Goal: Task Accomplishment & Management: Manage account settings

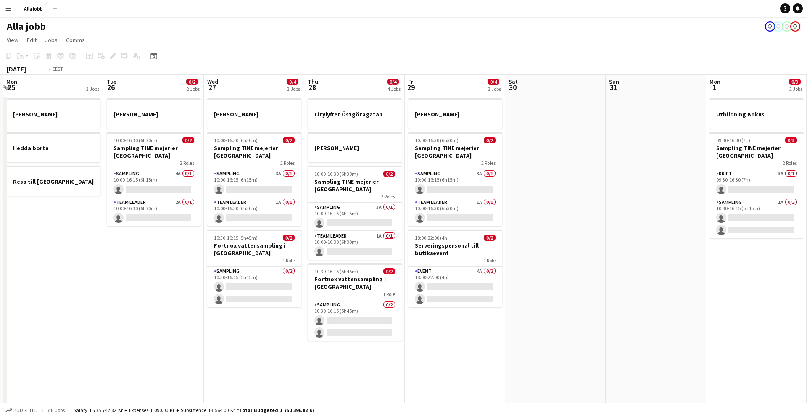
scroll to position [0, 214]
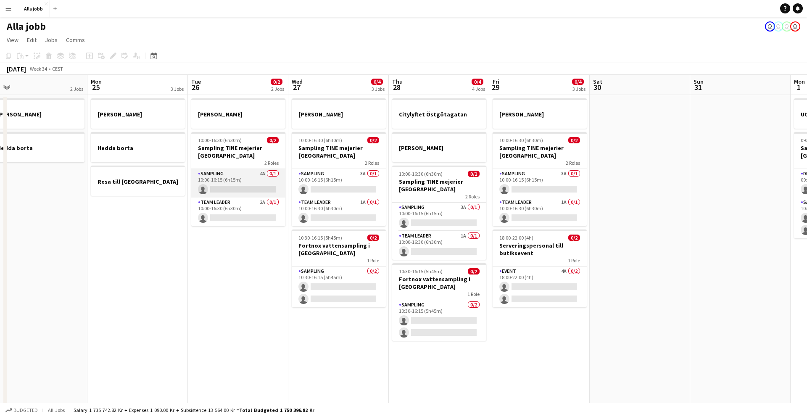
click at [241, 181] on app-card-role "Sampling 4A 0/1 10:00-16:15 (6h15m) single-neutral-actions" at bounding box center [238, 183] width 94 height 29
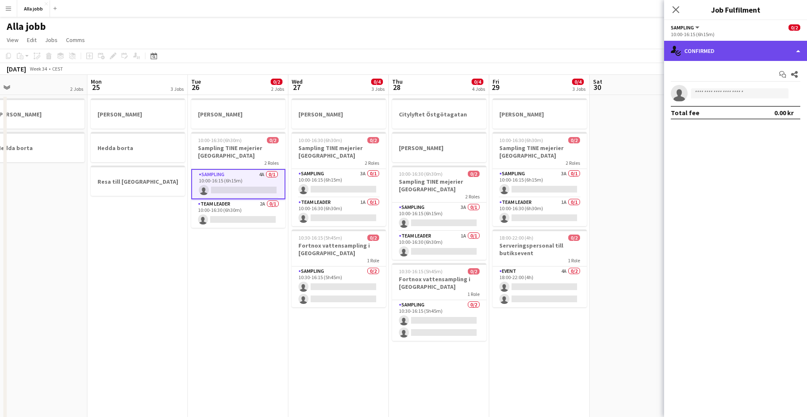
click at [693, 45] on div "single-neutral-actions-check-2 Confirmed" at bounding box center [735, 51] width 143 height 20
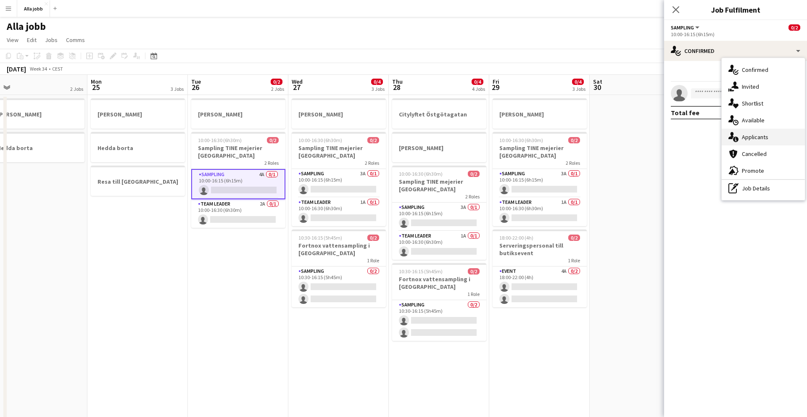
click at [745, 140] on div "single-neutral-actions-information Applicants" at bounding box center [763, 137] width 83 height 17
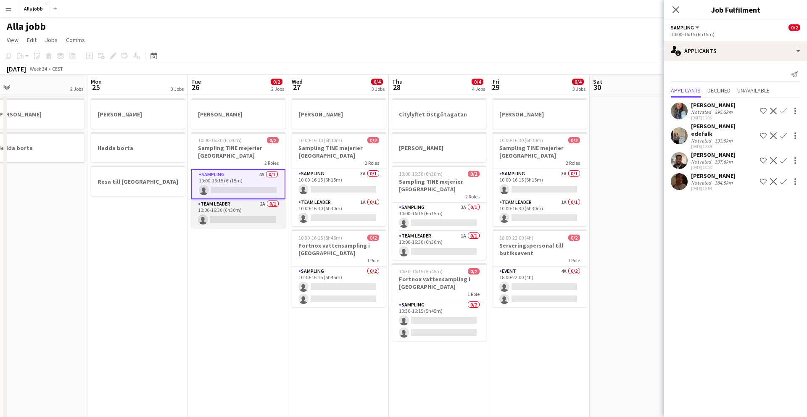
click at [246, 211] on app-card-role "Team Leader 2A 0/1 10:00-16:30 (6h30m) single-neutral-actions" at bounding box center [238, 213] width 94 height 29
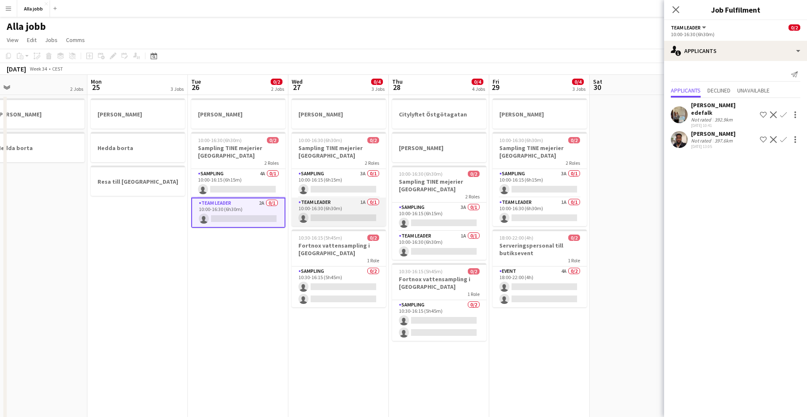
click at [333, 206] on app-card-role "Team Leader 1A 0/1 10:00-16:30 (6h30m) single-neutral-actions" at bounding box center [339, 212] width 94 height 29
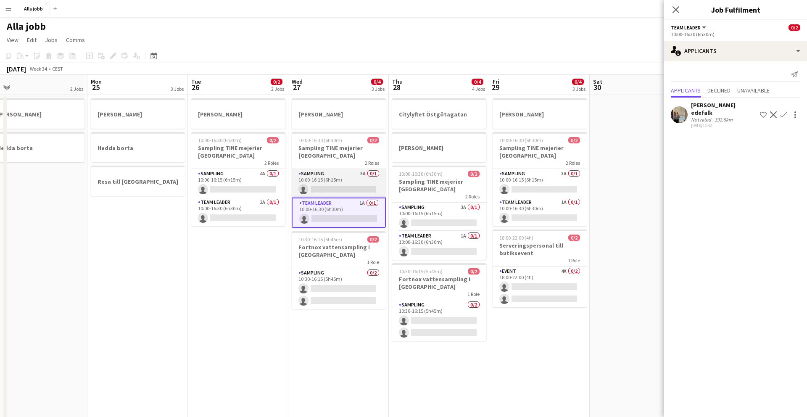
click at [329, 180] on app-card-role "Sampling 3A 0/1 10:00-16:15 (6h15m) single-neutral-actions" at bounding box center [339, 183] width 94 height 29
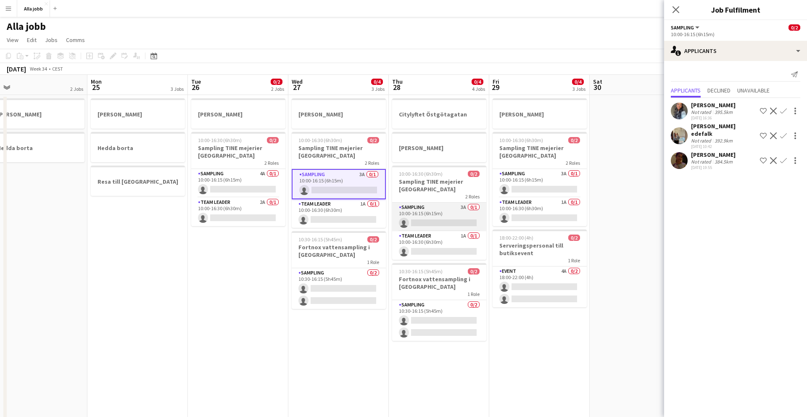
click at [428, 210] on app-card-role "Sampling 3A 0/1 10:00-16:15 (6h15m) single-neutral-actions" at bounding box center [439, 217] width 94 height 29
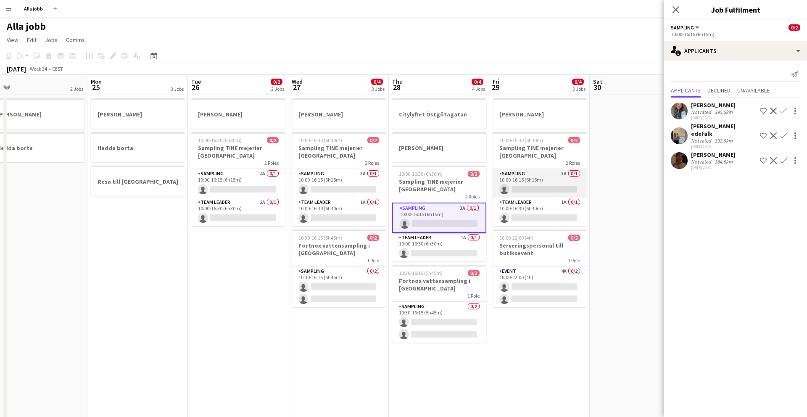
click at [520, 176] on app-card-role "Sampling 3A 0/1 10:00-16:15 (6h15m) single-neutral-actions" at bounding box center [540, 183] width 94 height 29
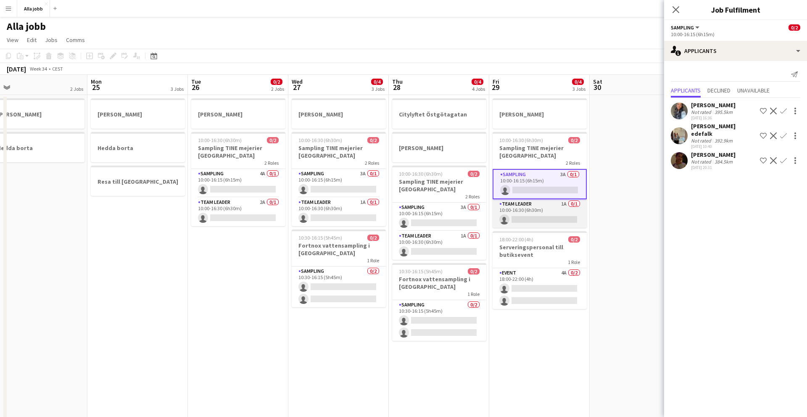
click at [517, 212] on app-card-role "Team Leader 1A 0/1 10:00-16:30 (6h30m) single-neutral-actions" at bounding box center [540, 213] width 94 height 29
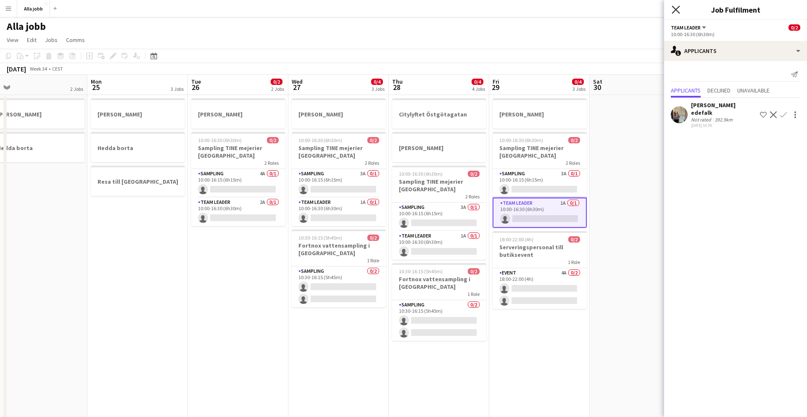
click at [673, 9] on icon "Close pop-in" at bounding box center [676, 9] width 8 height 8
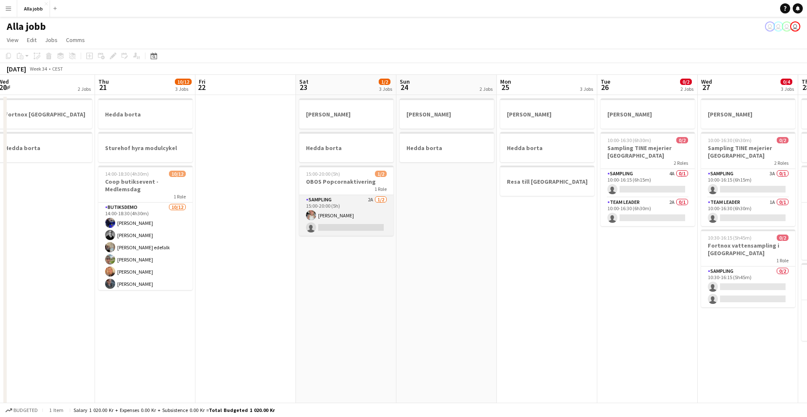
click at [335, 220] on app-card-role "Sampling 2A [DATE] 15:00-20:00 (5h) [PERSON_NAME] single-neutral-actions" at bounding box center [346, 215] width 94 height 41
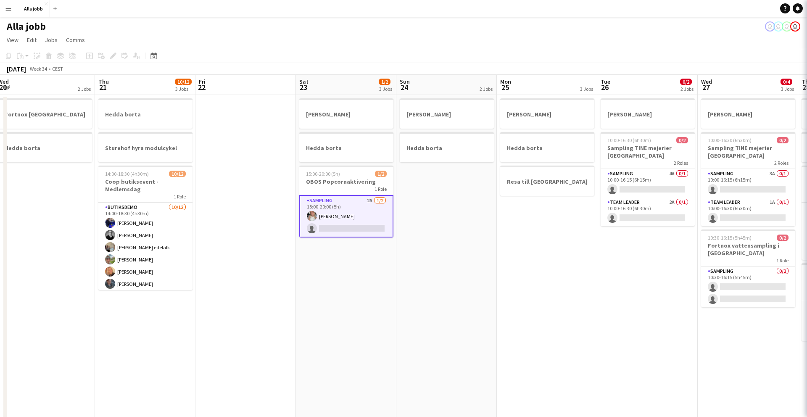
scroll to position [0, 407]
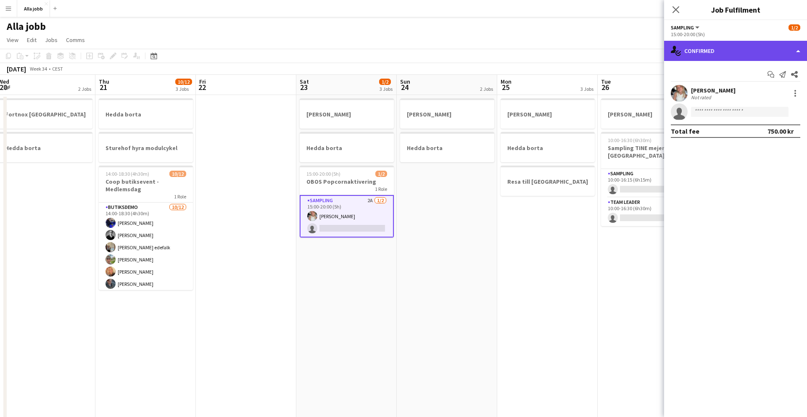
click at [703, 52] on div "single-neutral-actions-check-2 Confirmed" at bounding box center [735, 51] width 143 height 20
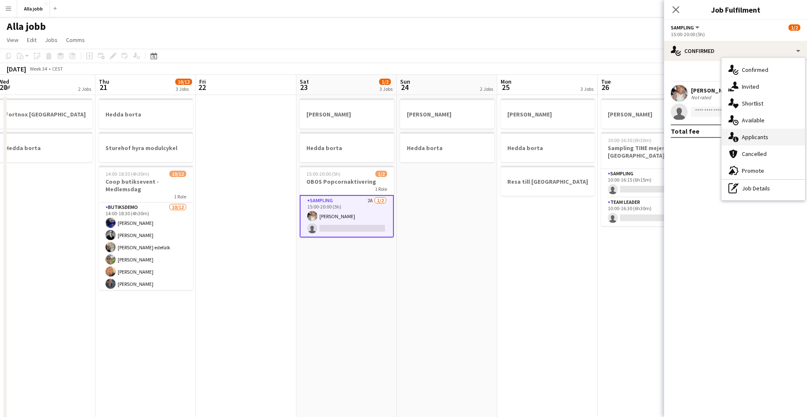
click at [758, 140] on div "single-neutral-actions-information Applicants" at bounding box center [763, 137] width 83 height 17
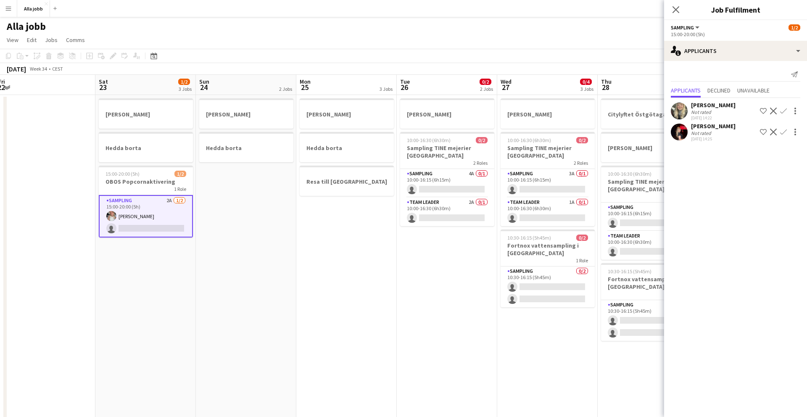
scroll to position [0, 319]
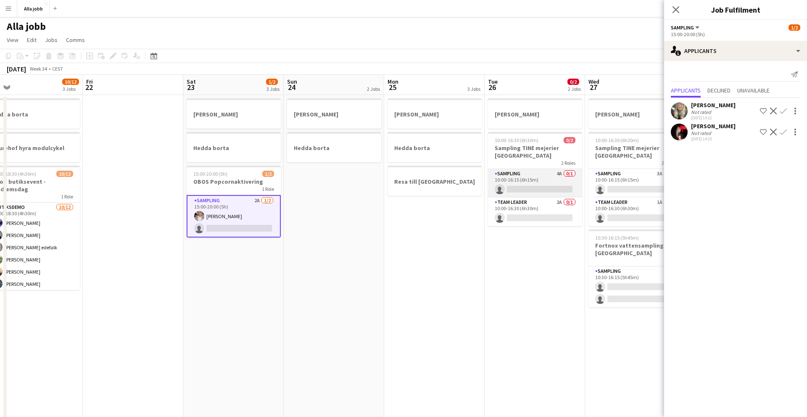
click at [524, 175] on app-card-role "Sampling 4A 0/1 10:00-16:15 (6h15m) single-neutral-actions" at bounding box center [535, 183] width 94 height 29
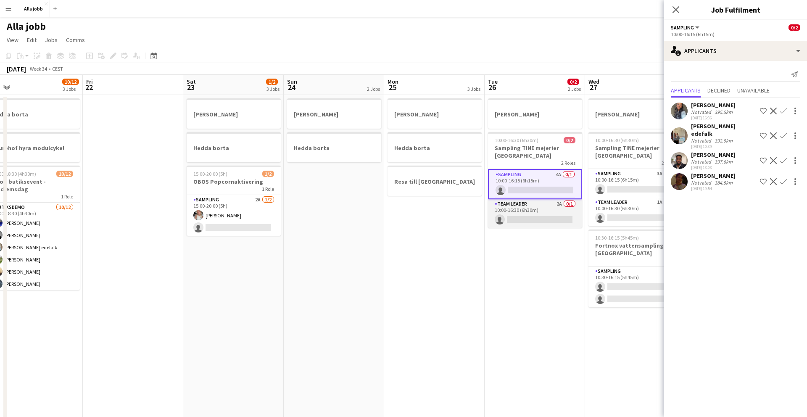
click at [530, 206] on app-card-role "Team Leader 2A 0/1 10:00-16:30 (6h30m) single-neutral-actions" at bounding box center [535, 213] width 94 height 29
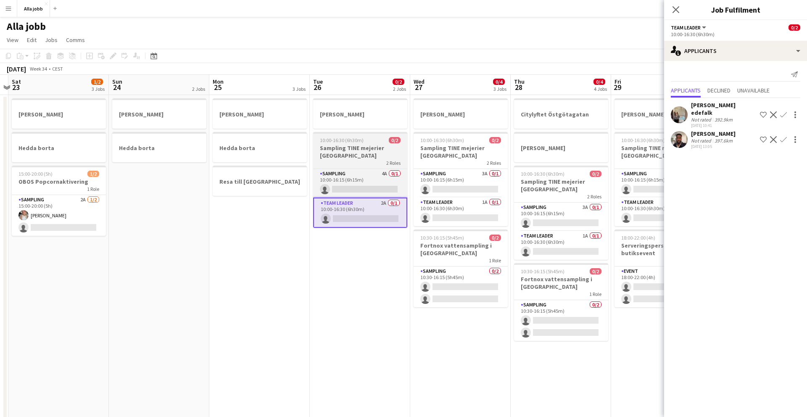
scroll to position [0, 302]
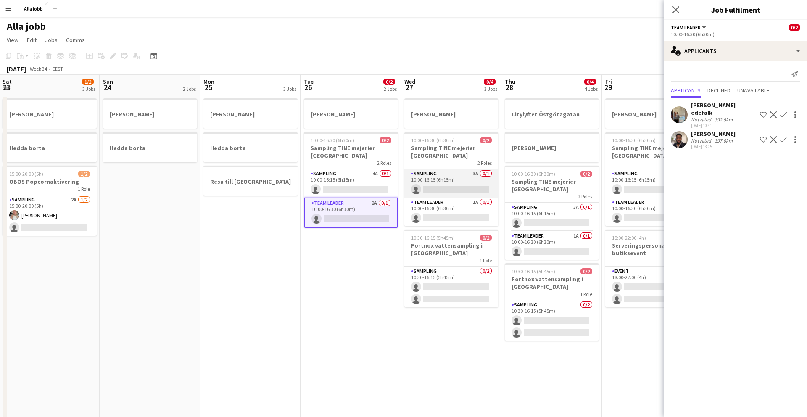
click at [448, 181] on app-card-role "Sampling 3A 0/1 10:00-16:15 (6h15m) single-neutral-actions" at bounding box center [452, 183] width 94 height 29
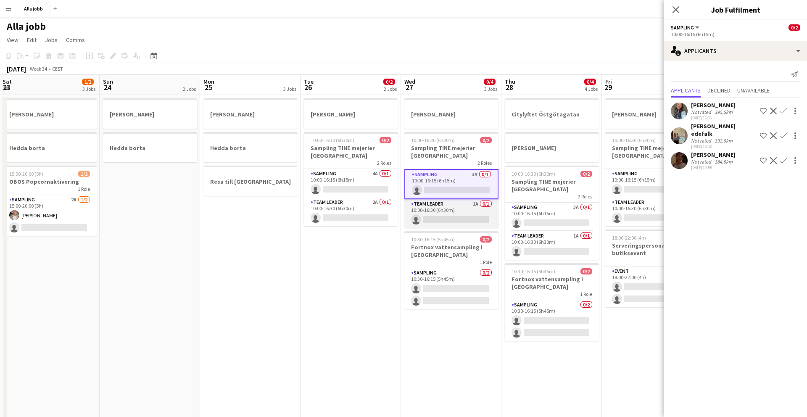
click at [453, 204] on app-card-role "Team Leader 1A 0/1 10:00-16:30 (6h30m) single-neutral-actions" at bounding box center [452, 213] width 94 height 29
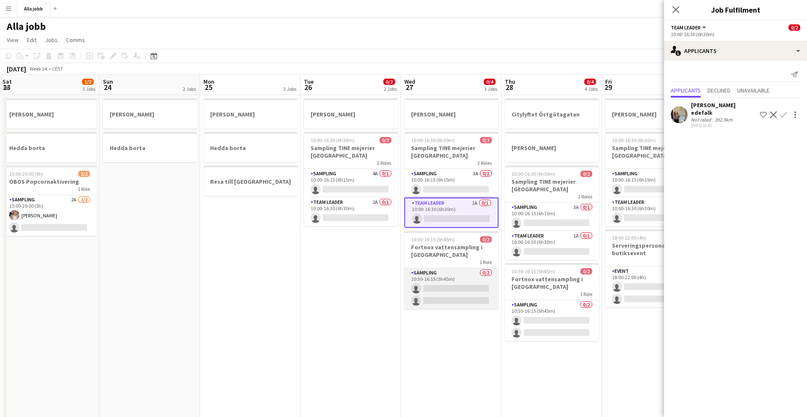
click at [457, 277] on app-card-role "Sampling 0/2 10:30-16:15 (5h45m) single-neutral-actions single-neutral-actions" at bounding box center [452, 288] width 94 height 41
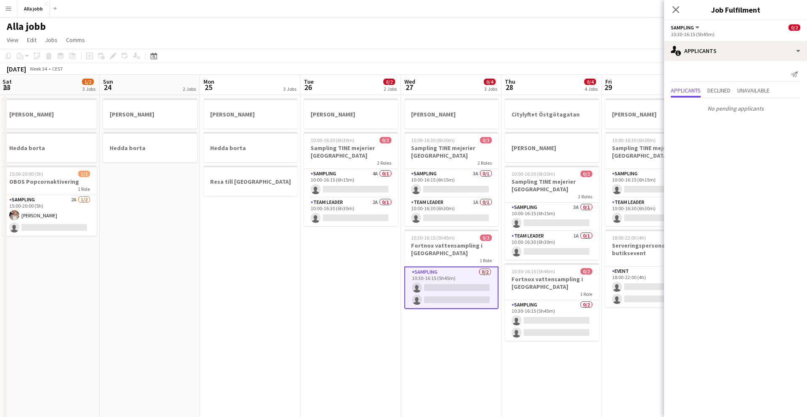
scroll to position [0, 394]
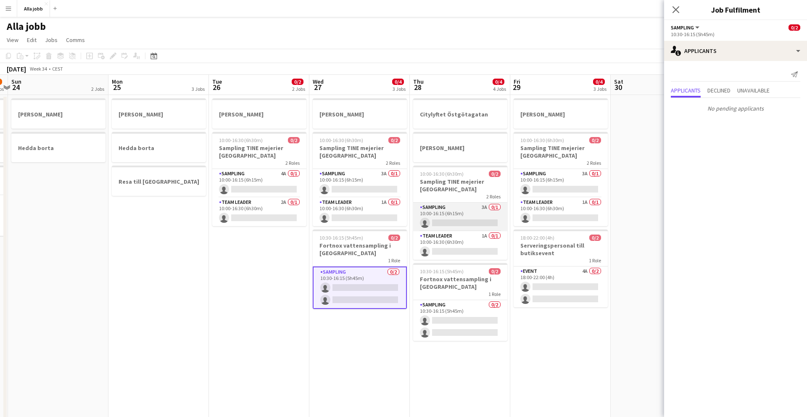
click at [424, 207] on app-card-role "Sampling 3A 0/1 10:00-16:15 (6h15m) single-neutral-actions" at bounding box center [460, 217] width 94 height 29
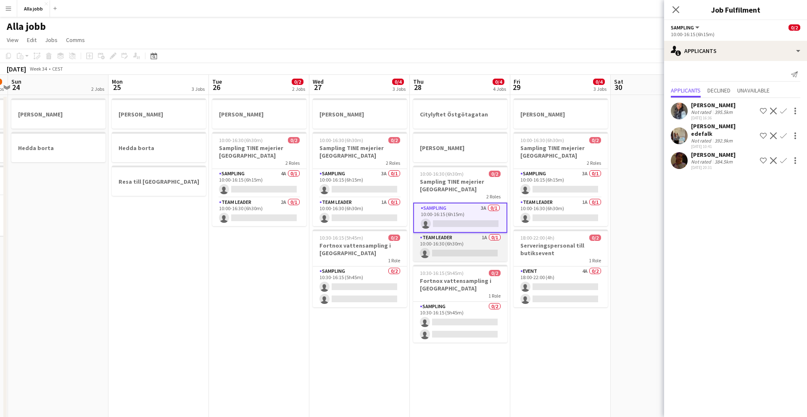
click at [433, 240] on app-card-role "Team Leader 1A 0/1 10:00-16:30 (6h30m) single-neutral-actions" at bounding box center [460, 247] width 94 height 29
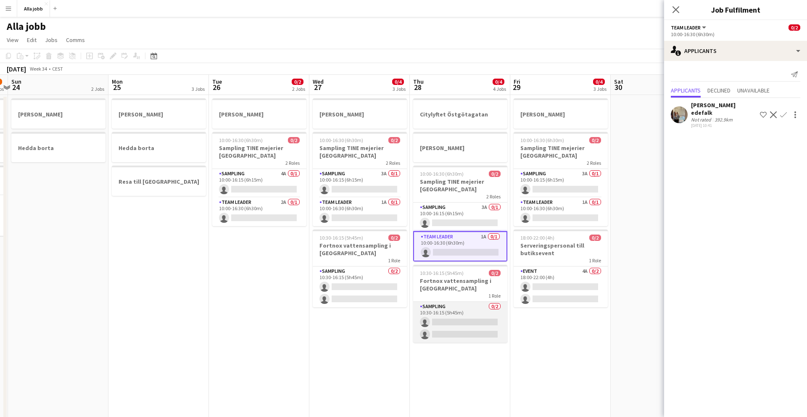
click at [451, 312] on app-card-role "Sampling 0/2 10:30-16:15 (5h45m) single-neutral-actions single-neutral-actions" at bounding box center [460, 322] width 94 height 41
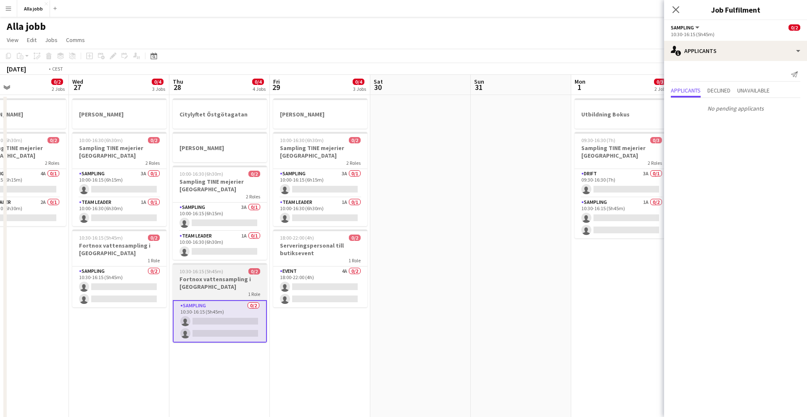
scroll to position [0, 364]
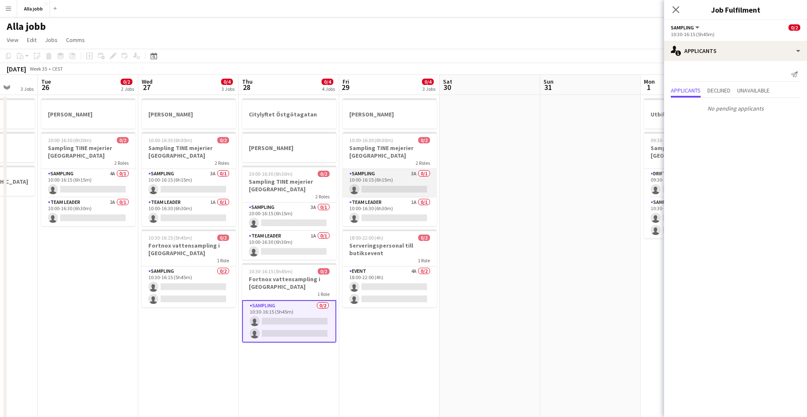
click at [372, 177] on app-card-role "Sampling 3A 0/1 10:00-16:15 (6h15m) single-neutral-actions" at bounding box center [390, 183] width 94 height 29
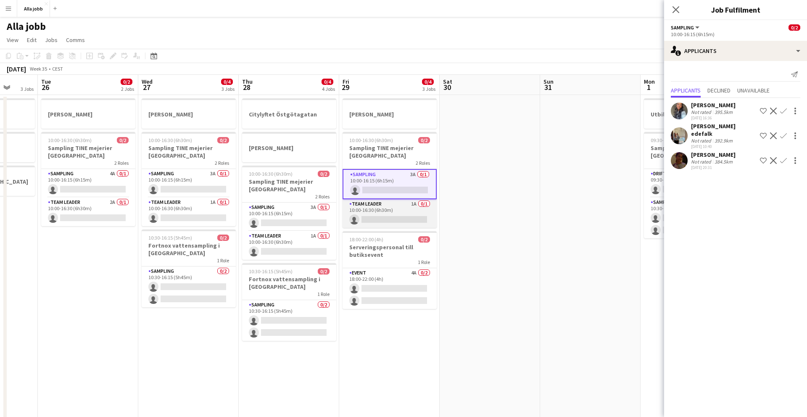
click at [375, 210] on app-card-role "Team Leader 1A 0/1 10:00-16:30 (6h30m) single-neutral-actions" at bounding box center [390, 213] width 94 height 29
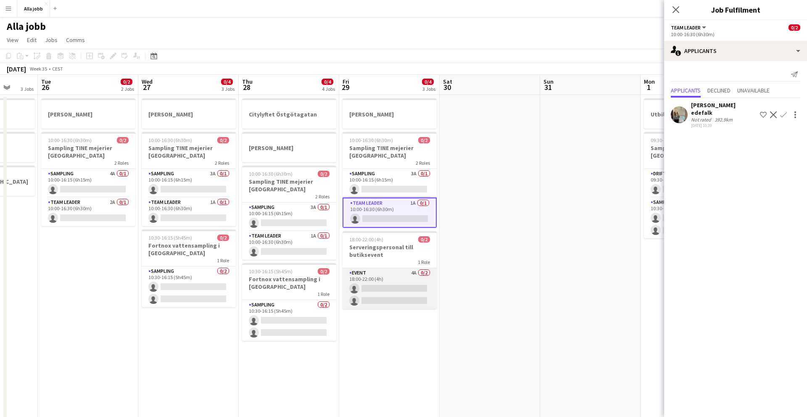
click at [384, 285] on app-card-role "Event 4A 0/2 18:00-22:00 (4h) single-neutral-actions single-neutral-actions" at bounding box center [390, 288] width 94 height 41
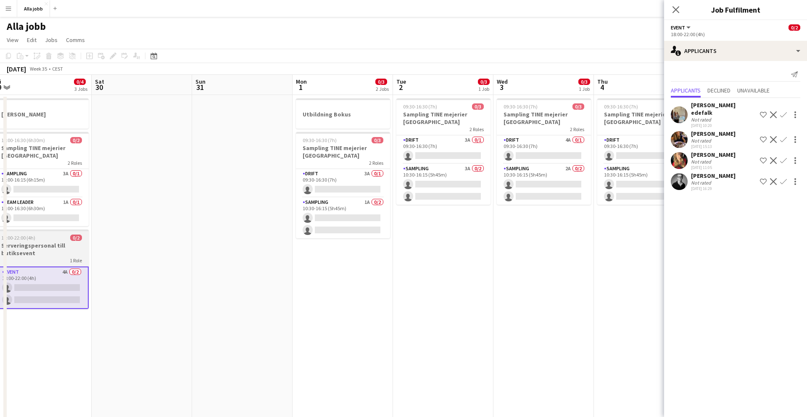
scroll to position [0, 318]
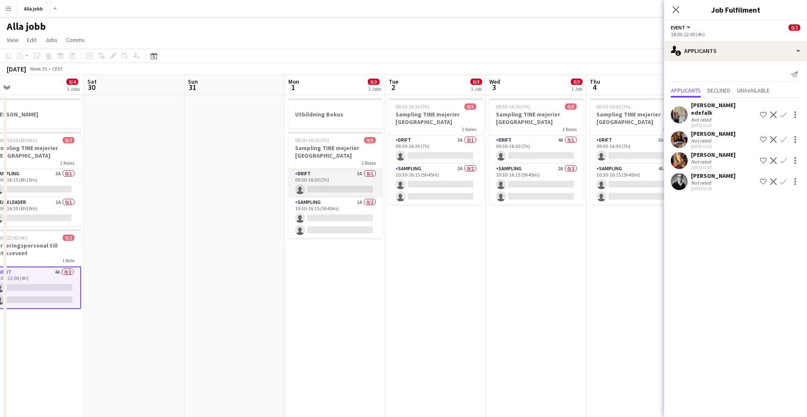
click at [325, 179] on app-card-role "Drift 3A 0/1 09:30-16:30 (7h) single-neutral-actions" at bounding box center [335, 183] width 94 height 29
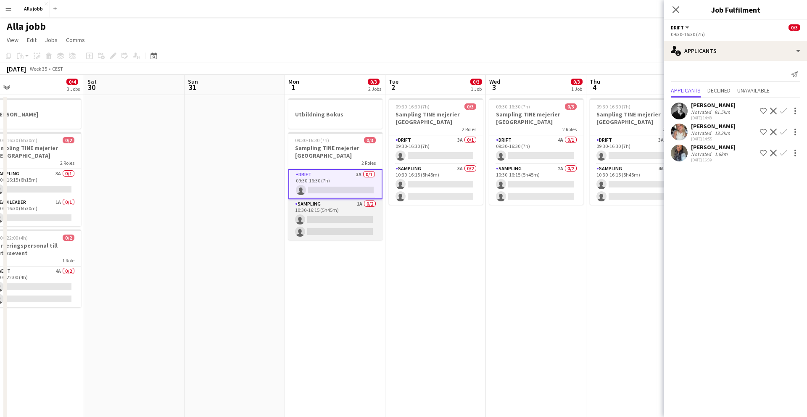
click at [330, 214] on app-card-role "Sampling 1A 0/2 10:30-16:15 (5h45m) single-neutral-actions single-neutral-actio…" at bounding box center [335, 219] width 94 height 41
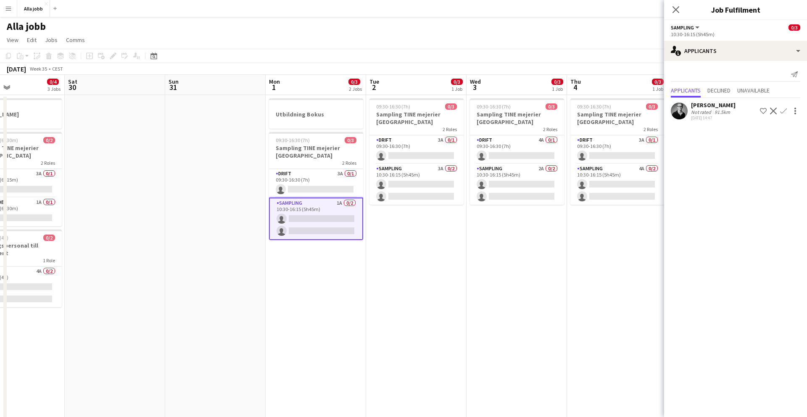
scroll to position [0, 341]
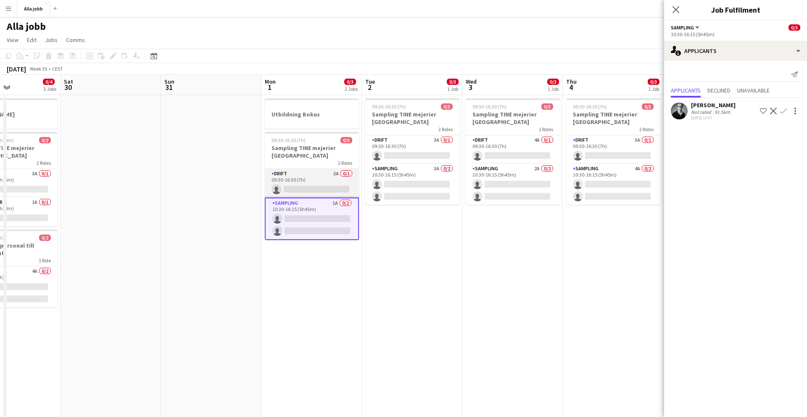
click at [303, 170] on app-card-role "Drift 3A 0/1 09:30-16:30 (7h) single-neutral-actions" at bounding box center [312, 183] width 94 height 29
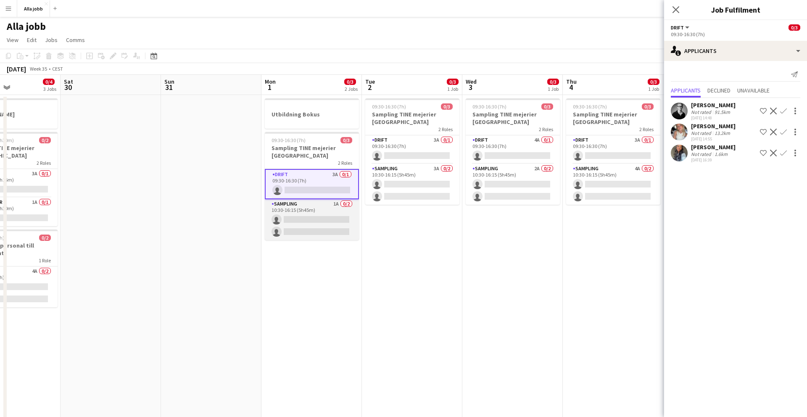
click at [303, 222] on app-card-role "Sampling 1A 0/2 10:30-16:15 (5h45m) single-neutral-actions single-neutral-actio…" at bounding box center [312, 219] width 94 height 41
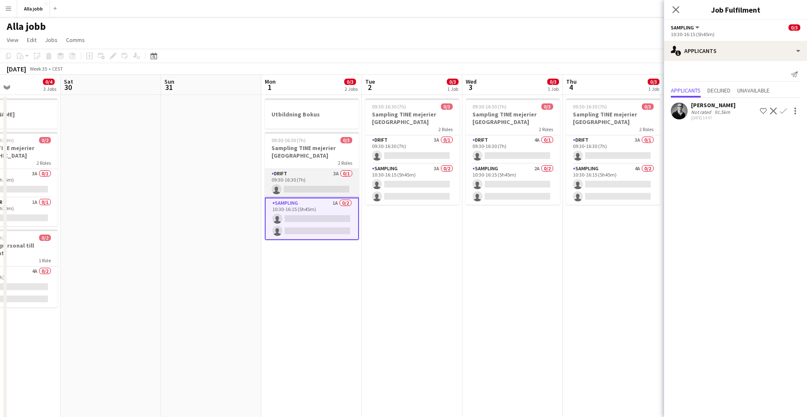
click at [292, 179] on app-card-role "Drift 3A 0/1 09:30-16:30 (7h) single-neutral-actions" at bounding box center [312, 183] width 94 height 29
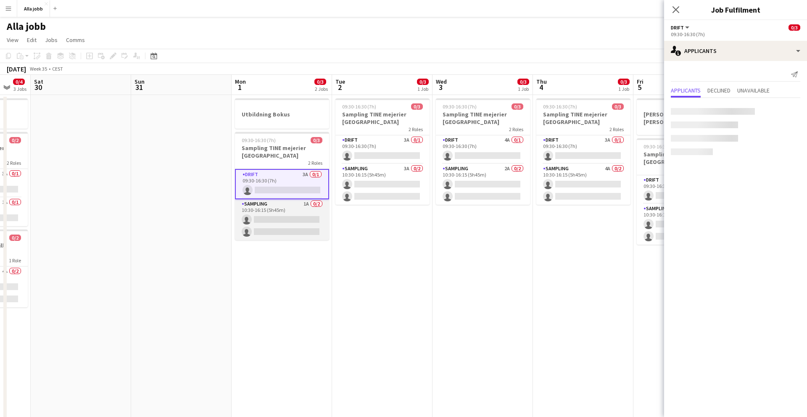
scroll to position [0, 398]
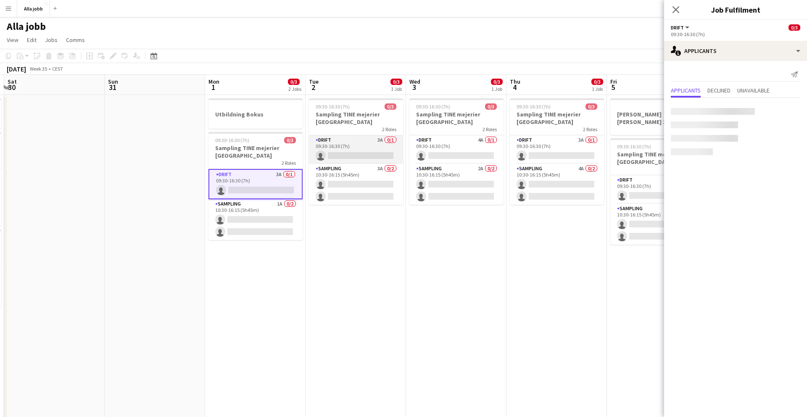
click at [323, 145] on app-card-role "Drift 3A 0/1 09:30-16:30 (7h) single-neutral-actions" at bounding box center [356, 149] width 94 height 29
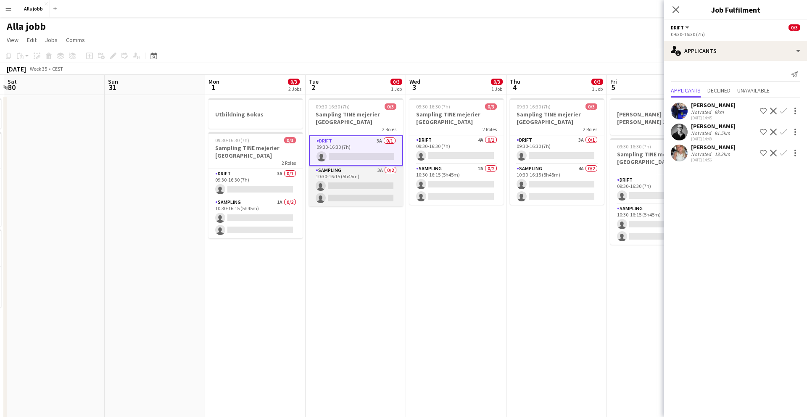
click at [330, 174] on app-card-role "Sampling 3A 0/2 10:30-16:15 (5h45m) single-neutral-actions single-neutral-actio…" at bounding box center [356, 186] width 94 height 41
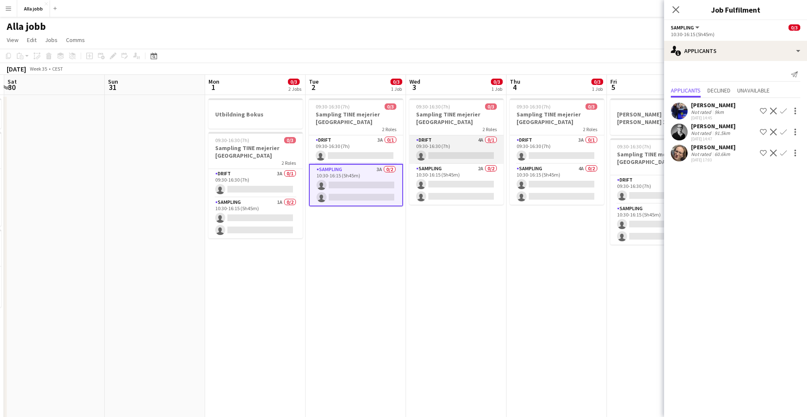
click at [441, 146] on app-card-role "Drift 4A 0/1 09:30-16:30 (7h) single-neutral-actions" at bounding box center [457, 149] width 94 height 29
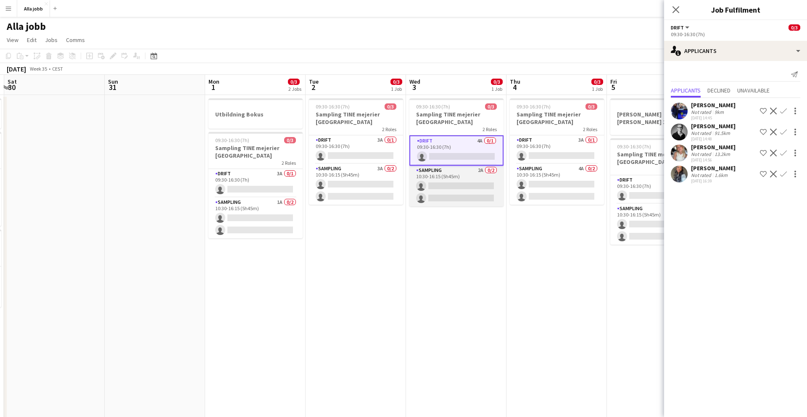
click at [440, 188] on app-card-role "Sampling 2A 0/2 10:30-16:15 (5h45m) single-neutral-actions single-neutral-actio…" at bounding box center [457, 186] width 94 height 41
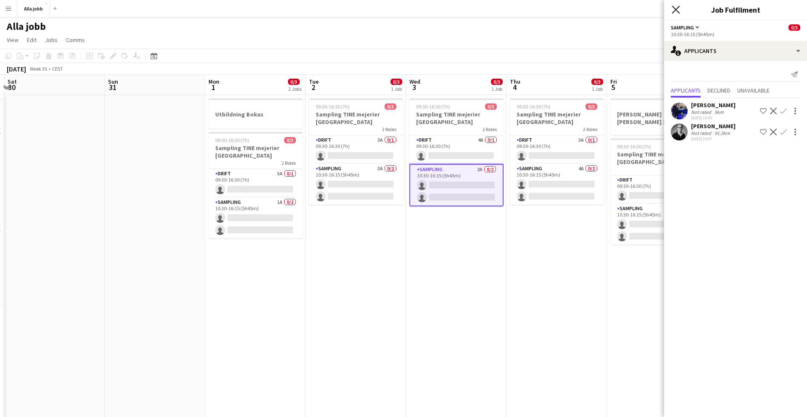
click at [672, 10] on icon "Close pop-in" at bounding box center [676, 9] width 8 height 8
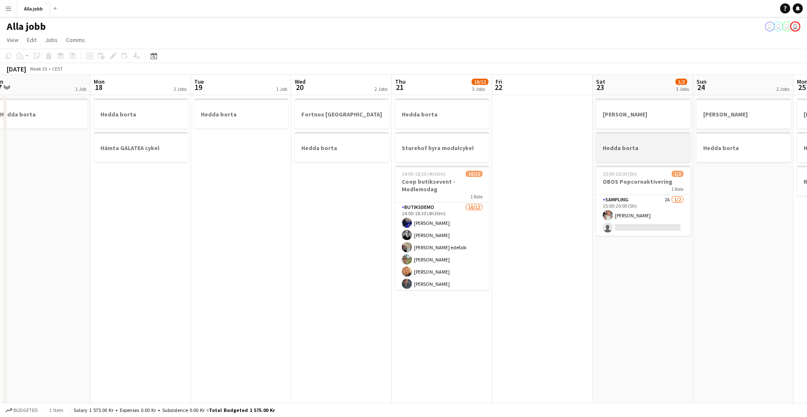
scroll to position [0, 242]
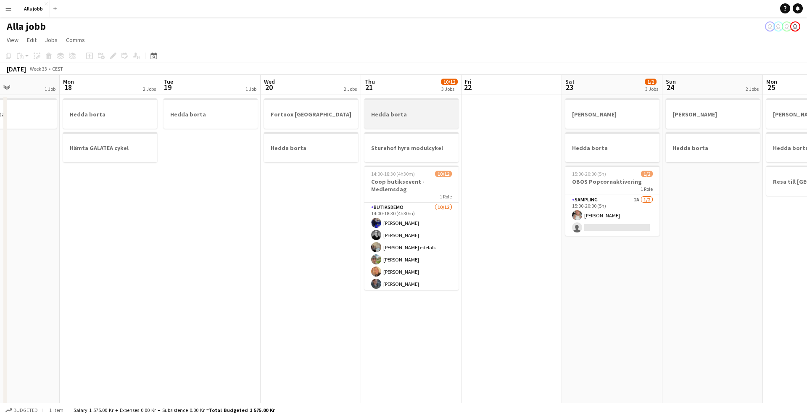
click at [431, 122] on div at bounding box center [412, 121] width 94 height 7
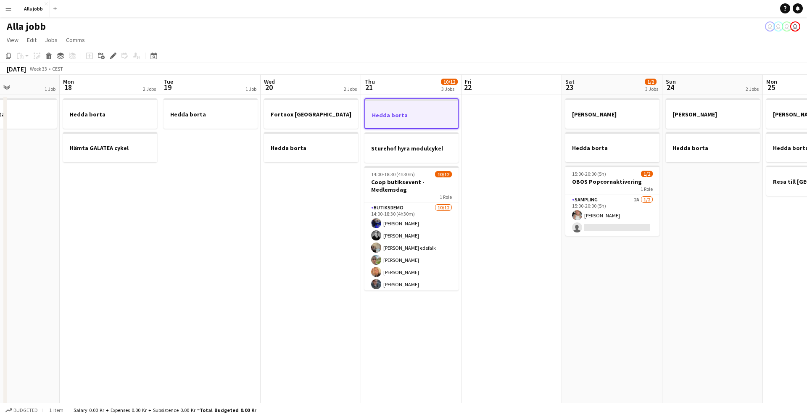
click at [508, 119] on app-date-cell at bounding box center [512, 349] width 100 height 508
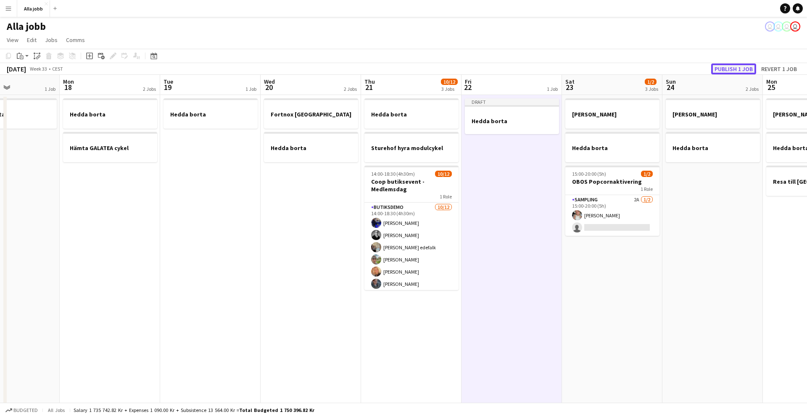
click at [748, 70] on button "Publish 1 job" at bounding box center [733, 68] width 45 height 11
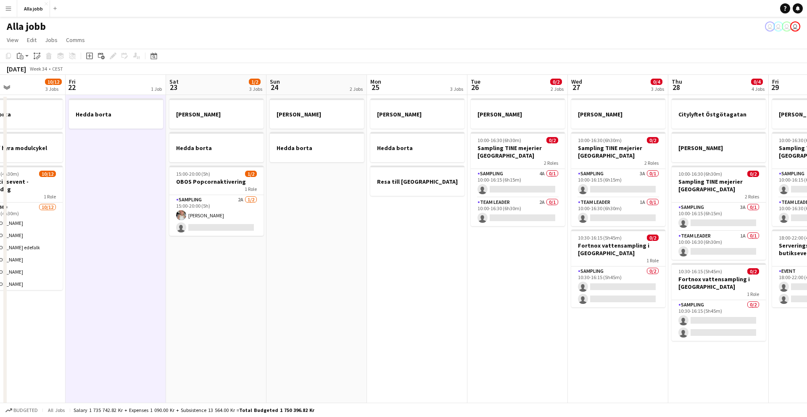
scroll to position [0, 236]
click at [107, 185] on app-date-cell "Hedda borta" at bounding box center [116, 349] width 100 height 508
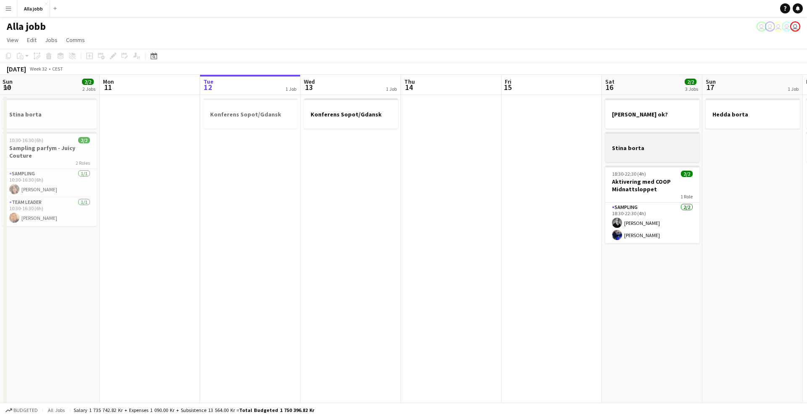
scroll to position [0, 310]
